Goal: Transaction & Acquisition: Purchase product/service

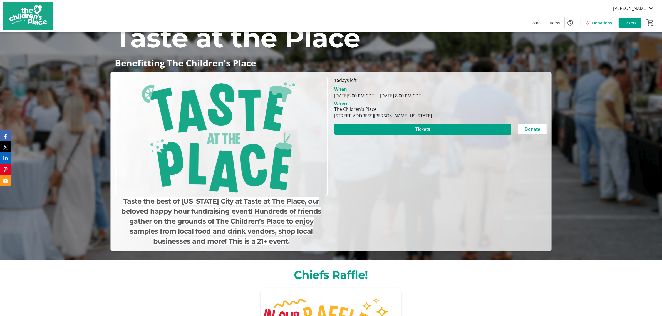
scroll to position [70, 0]
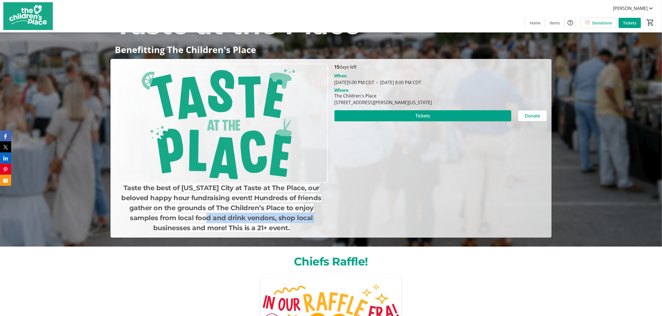
drag, startPoint x: 158, startPoint y: 217, endPoint x: 269, endPoint y: 218, distance: 110.7
click at [269, 218] on span "Taste the best of [US_STATE] City at Taste at The Place, our beloved happy hour…" at bounding box center [221, 208] width 200 height 48
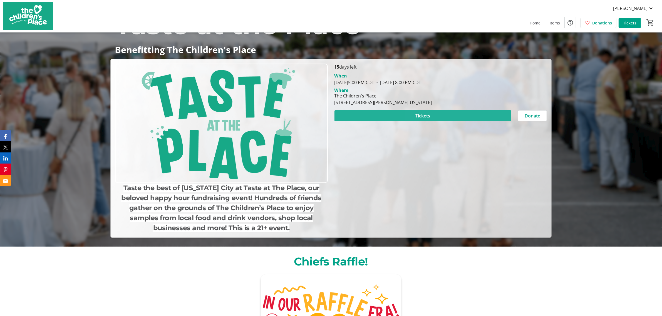
click at [445, 113] on span at bounding box center [422, 115] width 177 height 13
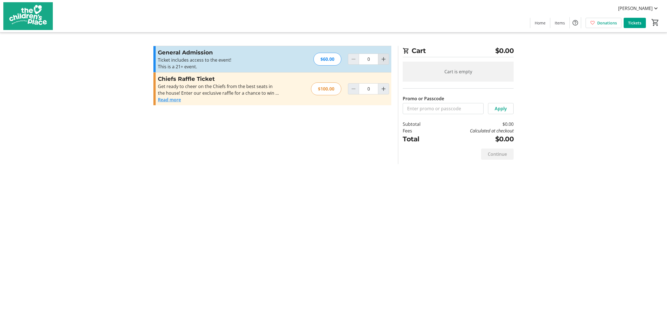
click at [387, 58] on mat-icon "Increment by one" at bounding box center [383, 59] width 7 height 7
type input "1"
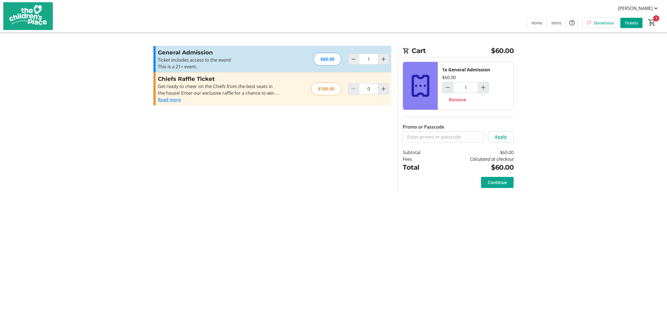
click at [501, 183] on span "Continue" at bounding box center [497, 182] width 19 height 7
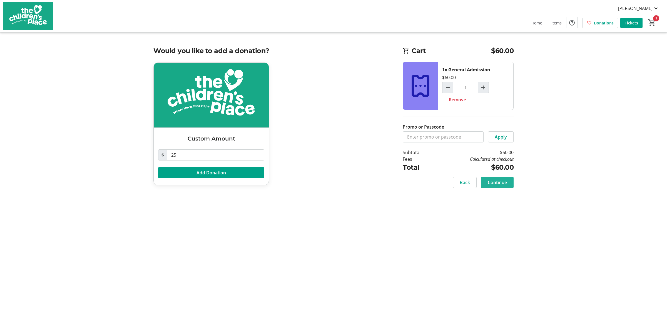
click at [501, 185] on span "Continue" at bounding box center [497, 182] width 19 height 7
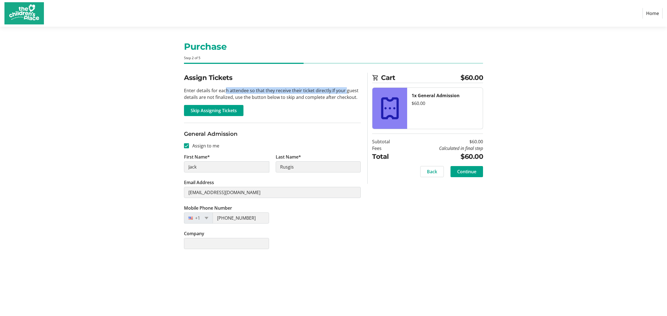
drag, startPoint x: 223, startPoint y: 91, endPoint x: 345, endPoint y: 89, distance: 121.5
click at [345, 89] on p "Enter details for each attendee so that they receive their ticket directly. If …" at bounding box center [272, 93] width 177 height 13
drag, startPoint x: 270, startPoint y: 98, endPoint x: 310, endPoint y: 98, distance: 40.6
click at [310, 98] on p "Enter details for each attendee so that they receive their ticket directly. If …" at bounding box center [272, 93] width 177 height 13
click at [330, 96] on p "Enter details for each attendee so that they receive their ticket directly. If …" at bounding box center [272, 93] width 177 height 13
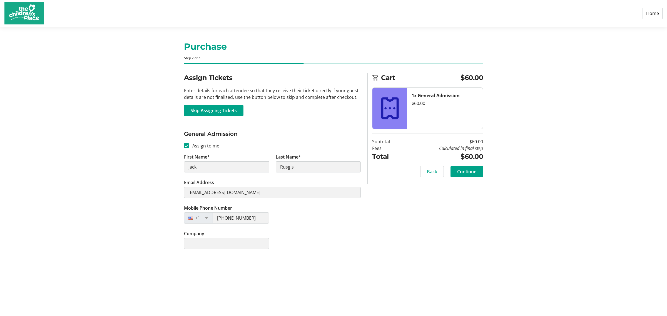
click at [352, 230] on div "Mobile Phone Number [PHONE_NUMBER]" at bounding box center [272, 218] width 183 height 26
click at [467, 172] on span "Continue" at bounding box center [466, 171] width 19 height 7
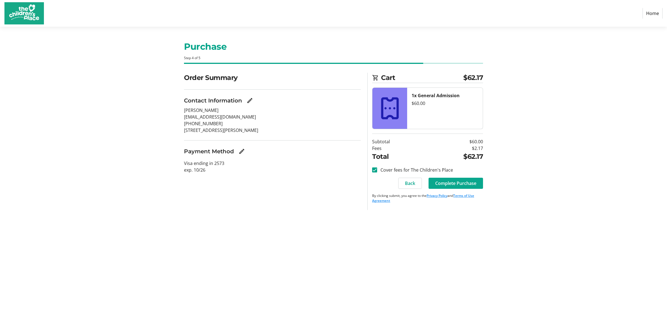
click at [463, 183] on span "Complete Purchase" at bounding box center [455, 183] width 41 height 7
